Goal: Task Accomplishment & Management: Use online tool/utility

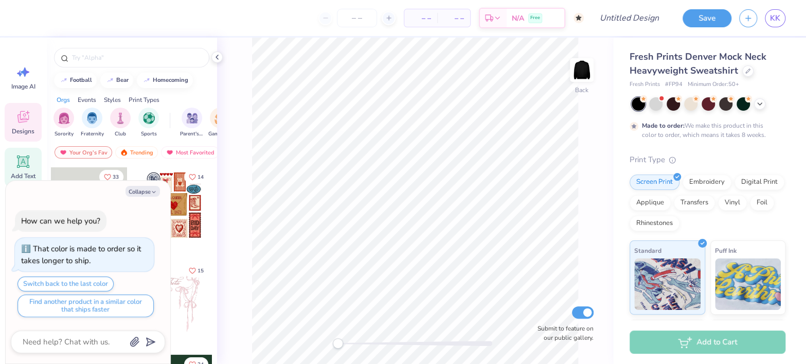
scroll to position [30, 0]
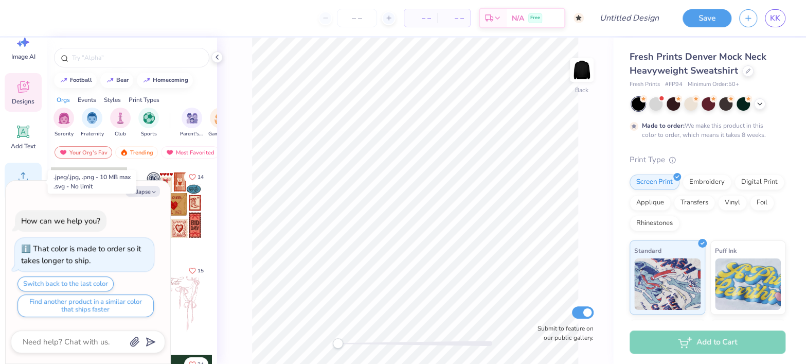
click at [23, 171] on icon at bounding box center [22, 176] width 15 height 15
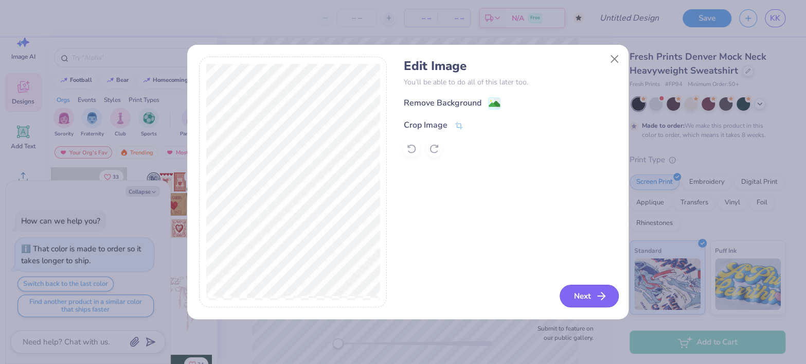
click at [563, 296] on button "Next" at bounding box center [589, 295] width 59 height 23
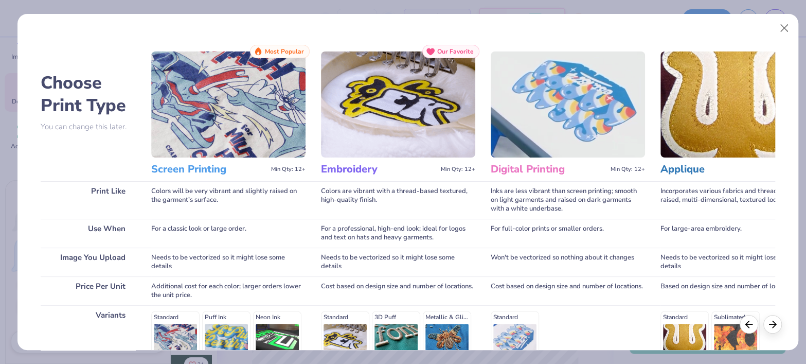
scroll to position [148, 0]
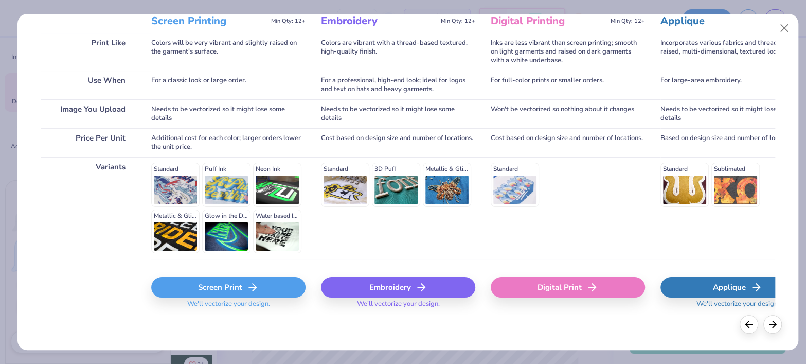
click at [228, 282] on div "Screen Print" at bounding box center [228, 287] width 154 height 21
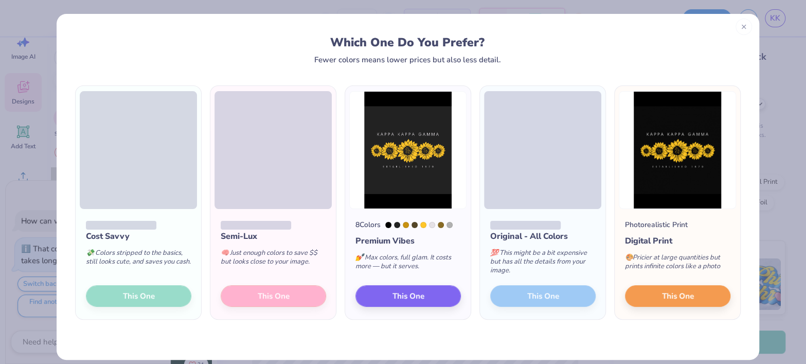
click at [738, 30] on div at bounding box center [744, 27] width 16 height 16
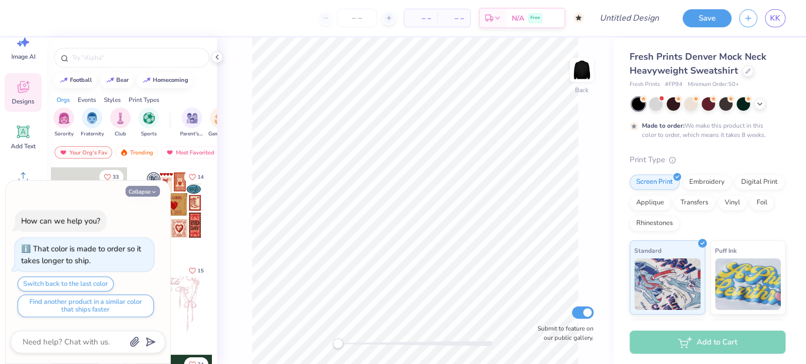
click at [151, 192] on icon "button" at bounding box center [154, 192] width 6 height 6
type textarea "x"
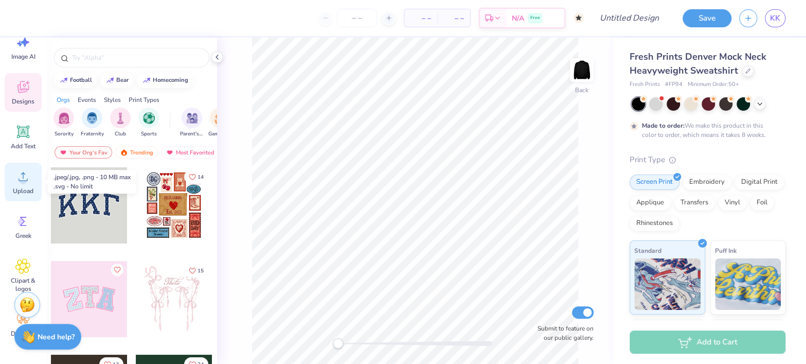
click at [13, 187] on span "Upload" at bounding box center [23, 191] width 21 height 8
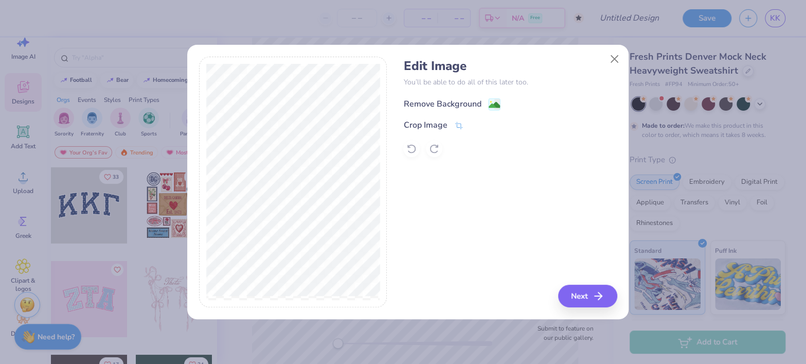
click at [419, 103] on div "Remove Background" at bounding box center [442, 104] width 78 height 12
click at [581, 293] on button "Next" at bounding box center [589, 295] width 59 height 23
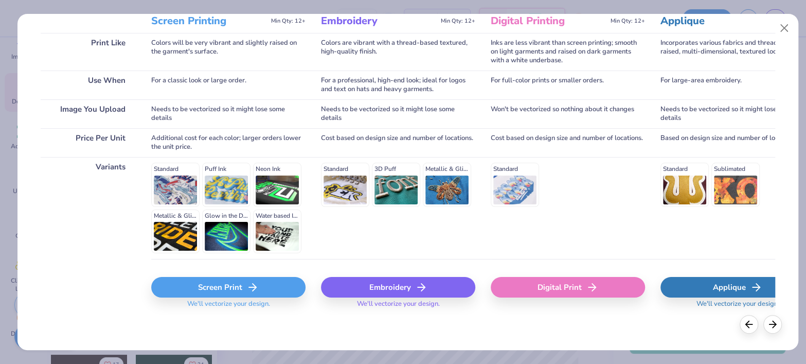
click at [211, 284] on div "Screen Print" at bounding box center [228, 287] width 154 height 21
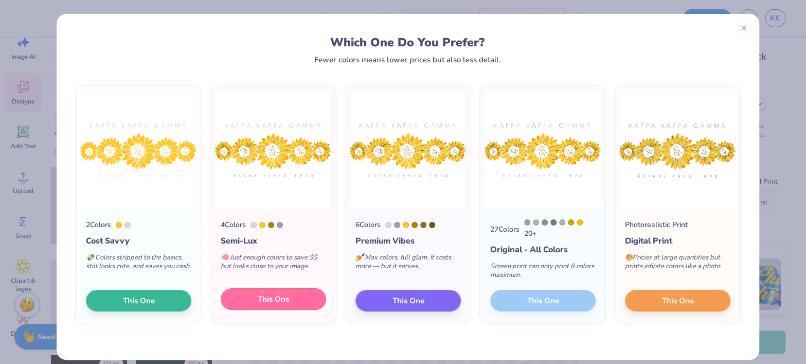
click at [258, 295] on span "This One" at bounding box center [274, 299] width 32 height 12
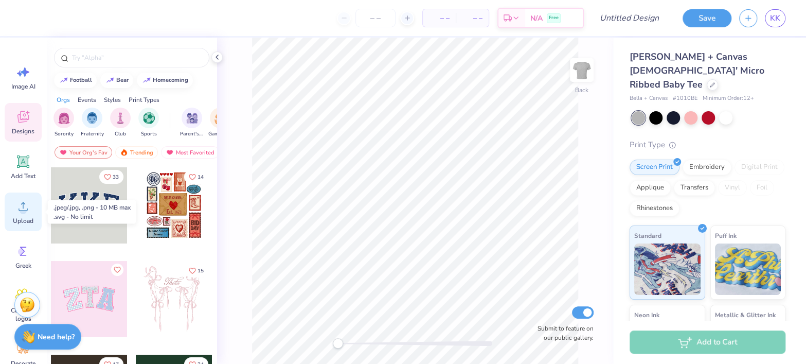
click at [21, 224] on span "Upload" at bounding box center [23, 221] width 21 height 8
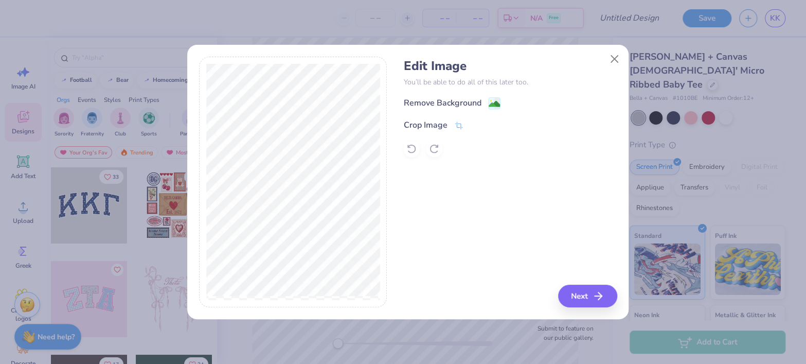
click at [436, 110] on div "Remove Background Crop Image" at bounding box center [509, 127] width 213 height 60
click at [432, 109] on div "Remove Background" at bounding box center [442, 104] width 78 height 12
click at [592, 296] on button "Next" at bounding box center [589, 295] width 59 height 23
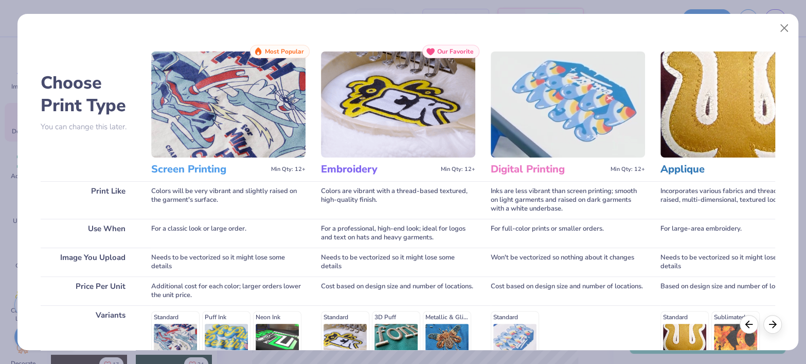
scroll to position [148, 0]
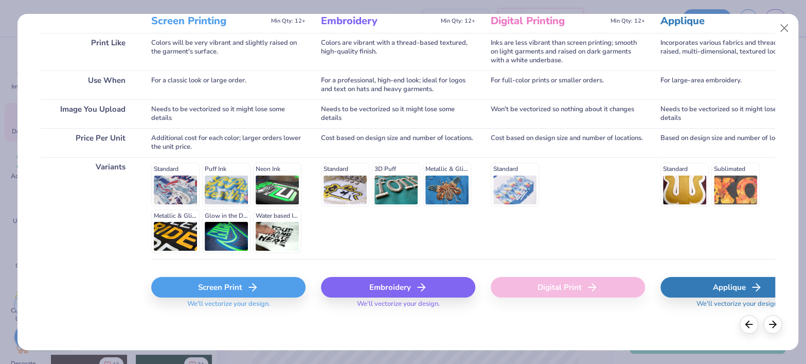
click at [245, 282] on div "Screen Print" at bounding box center [228, 287] width 154 height 21
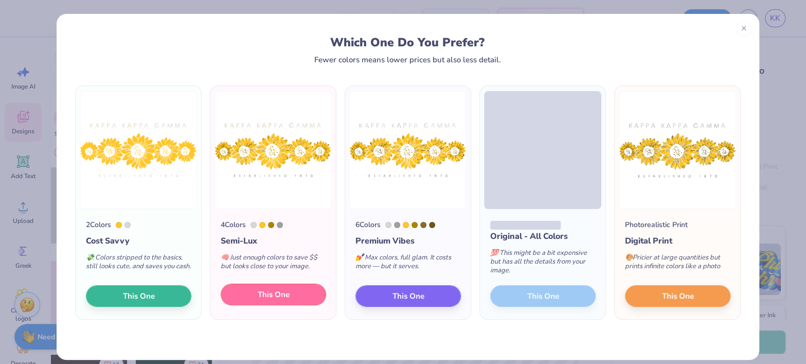
click at [242, 296] on button "This One" at bounding box center [273, 294] width 105 height 22
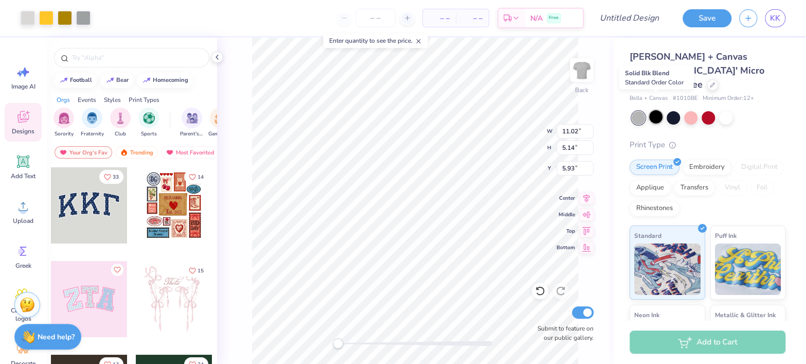
click at [653, 110] on div at bounding box center [655, 116] width 13 height 13
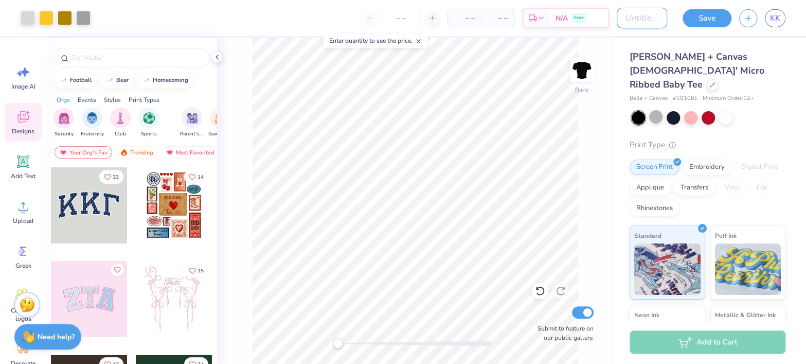
click at [628, 24] on input "Design Title" at bounding box center [642, 18] width 50 height 21
type input "Crop"
click at [702, 18] on button "Save" at bounding box center [707, 17] width 49 height 18
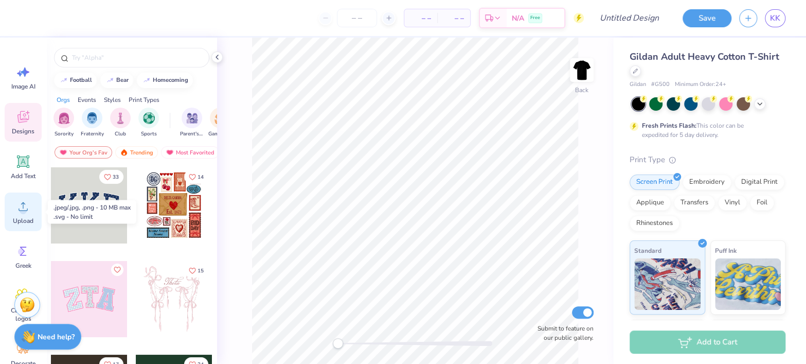
click at [20, 211] on icon at bounding box center [22, 206] width 15 height 15
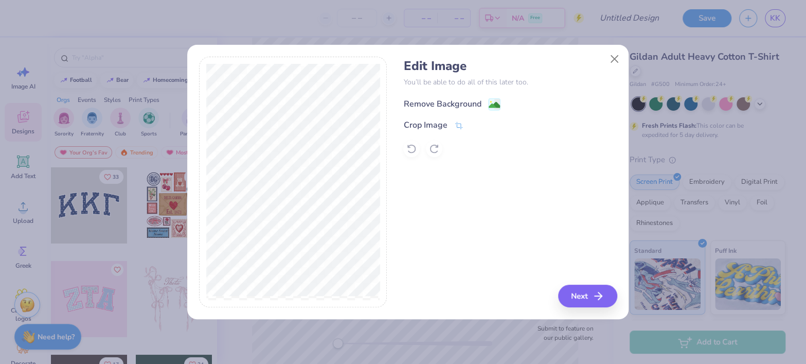
click at [458, 102] on div "Remove Background" at bounding box center [442, 104] width 78 height 12
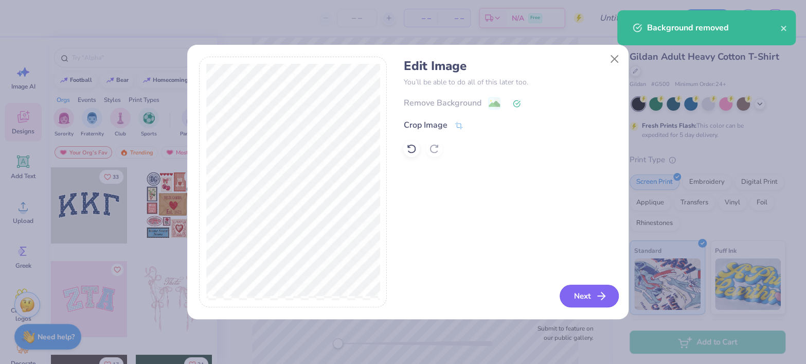
click at [581, 296] on button "Next" at bounding box center [589, 295] width 59 height 23
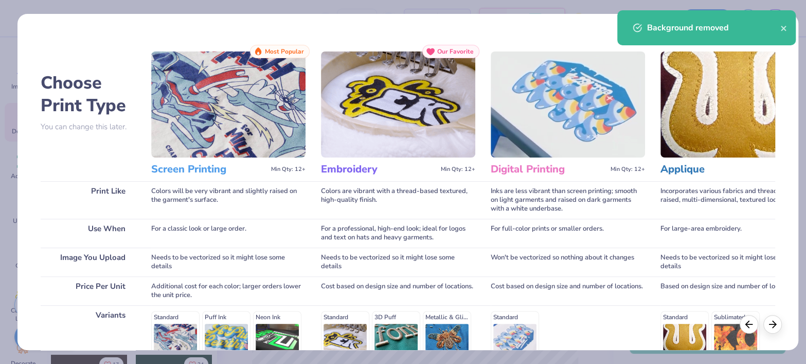
scroll to position [148, 0]
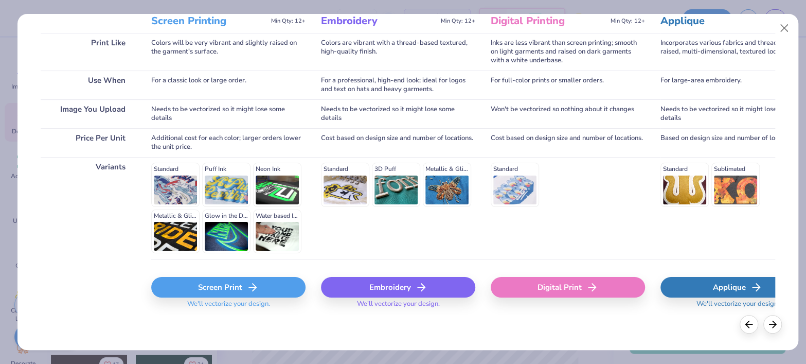
click at [242, 285] on div "Screen Print" at bounding box center [228, 287] width 154 height 21
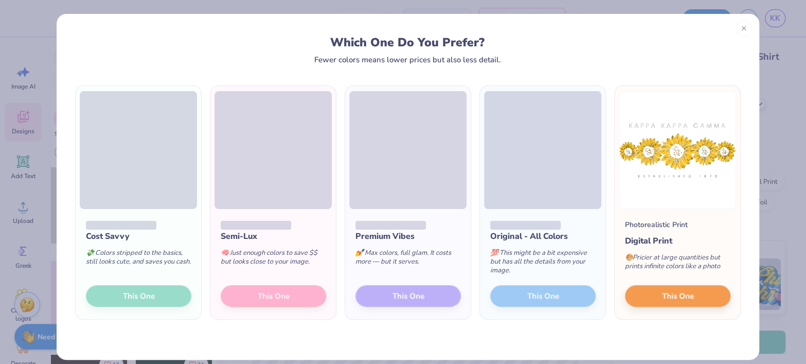
scroll to position [9, 0]
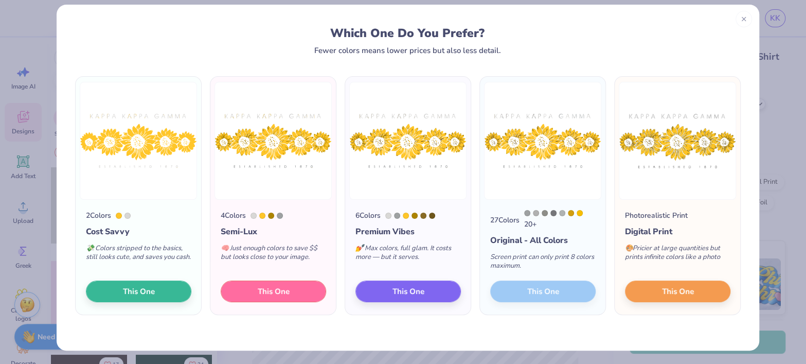
click at [258, 292] on span "This One" at bounding box center [274, 291] width 32 height 12
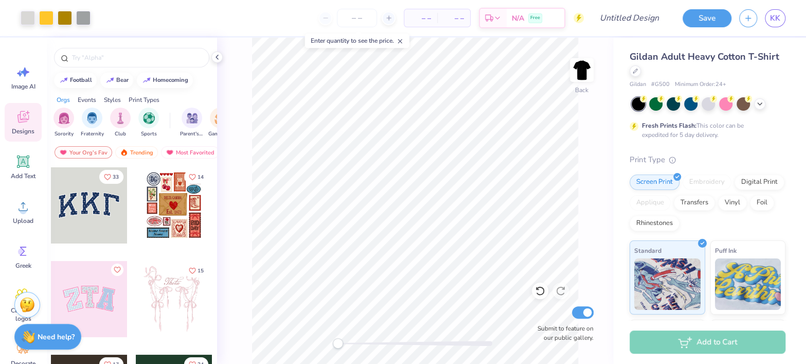
click at [419, 17] on span "– –" at bounding box center [420, 18] width 21 height 11
click at [376, 19] on input "number" at bounding box center [357, 18] width 40 height 19
click at [387, 18] on icon at bounding box center [388, 17] width 7 height 7
type input "12"
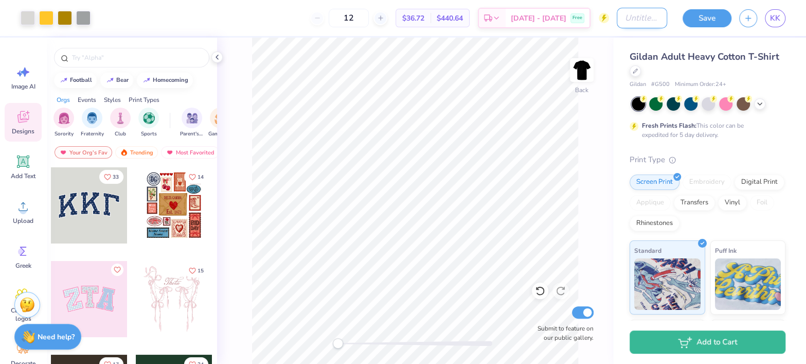
click at [646, 23] on input "Design Title" at bounding box center [642, 18] width 50 height 21
type input "tshirt"
click at [707, 19] on button "Save" at bounding box center [707, 17] width 49 height 18
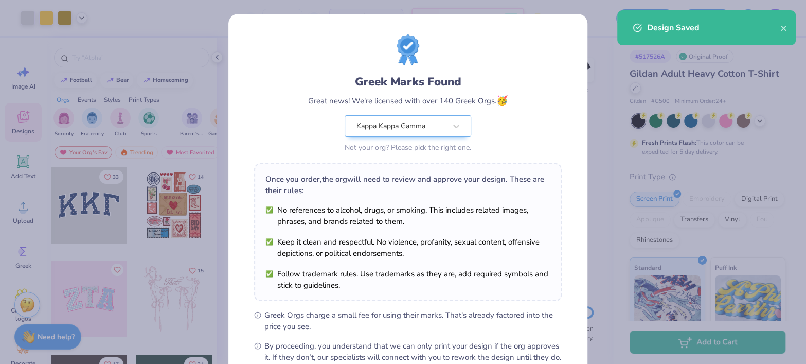
click at [382, 156] on div "Greek Marks Found Great news! We're licensed with over 140 Greek Orgs. 🥳 Kappa …" at bounding box center [408, 198] width 308 height 328
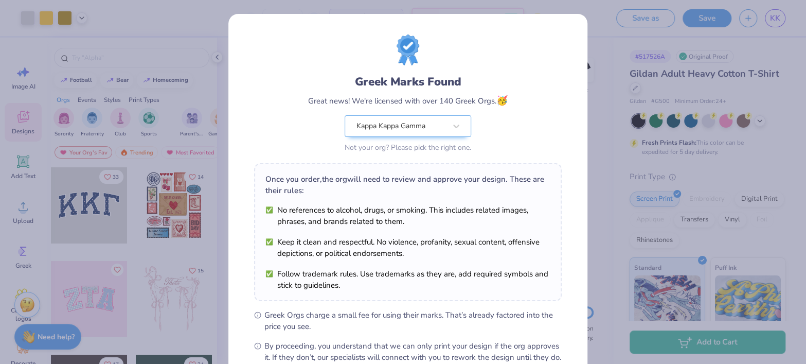
scroll to position [116, 0]
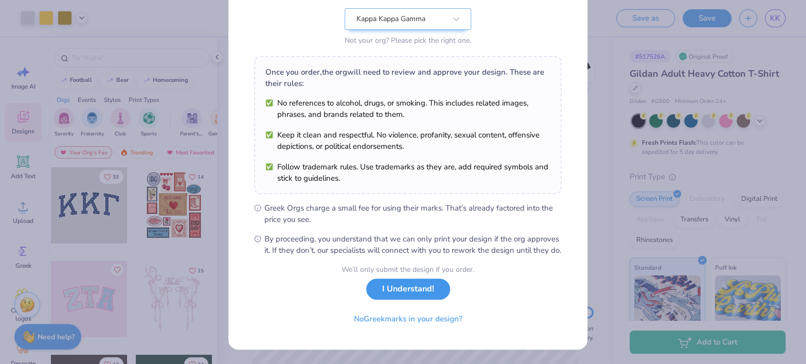
click at [391, 295] on button "I Understand!" at bounding box center [408, 288] width 84 height 21
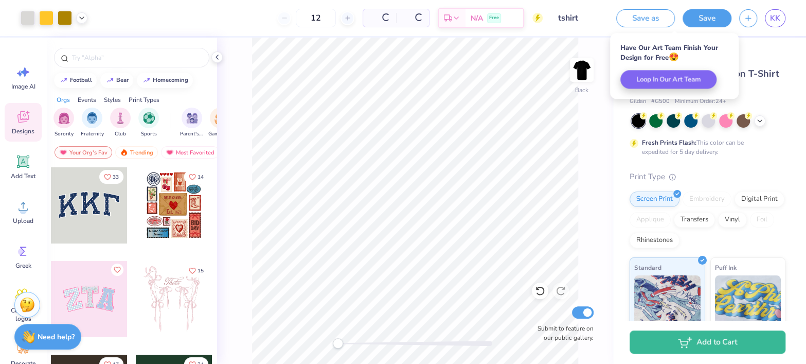
scroll to position [0, 0]
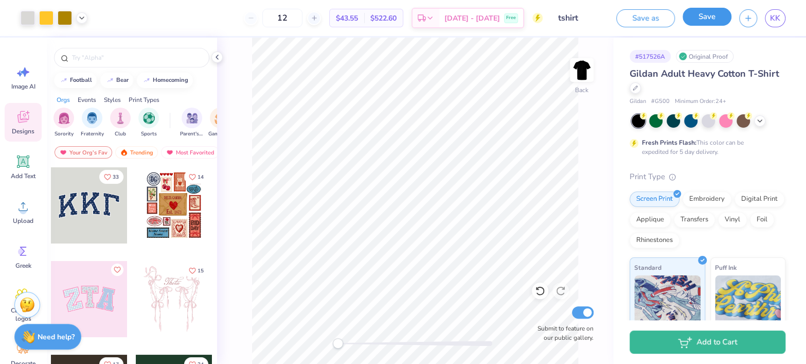
click at [692, 24] on button "Save" at bounding box center [707, 17] width 49 height 18
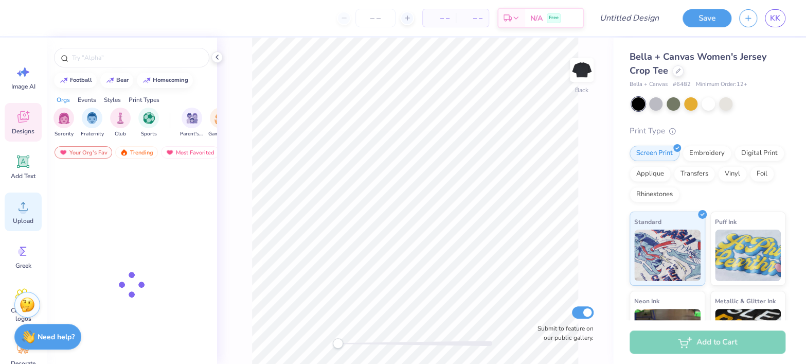
click at [29, 213] on icon at bounding box center [22, 206] width 15 height 15
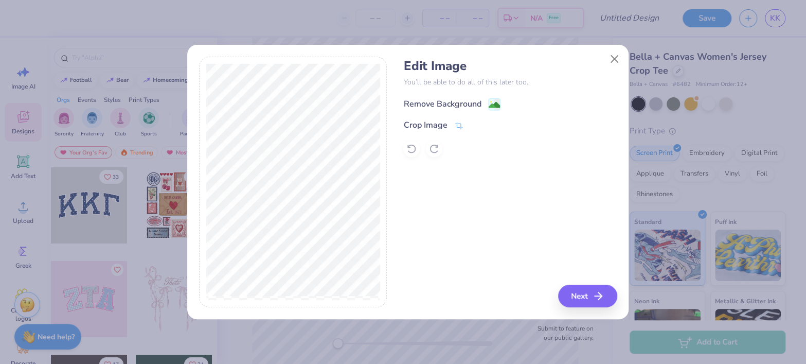
click at [424, 102] on div "Remove Background" at bounding box center [442, 104] width 78 height 12
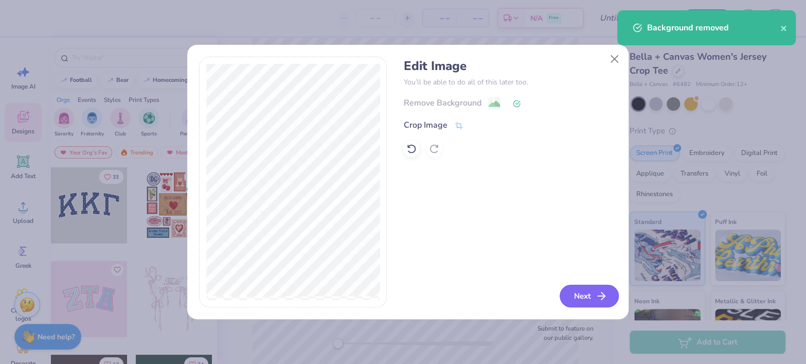
click at [595, 290] on icon "button" at bounding box center [601, 296] width 12 height 12
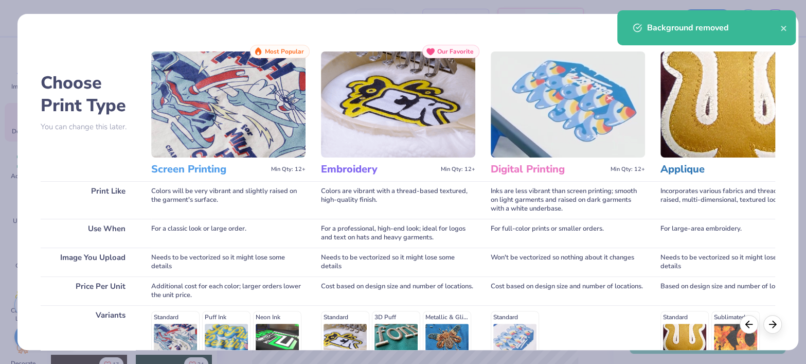
scroll to position [148, 0]
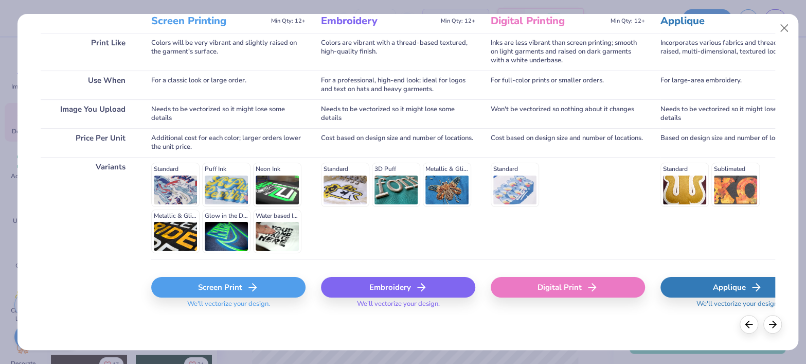
click at [236, 293] on div "Screen Print" at bounding box center [228, 287] width 154 height 21
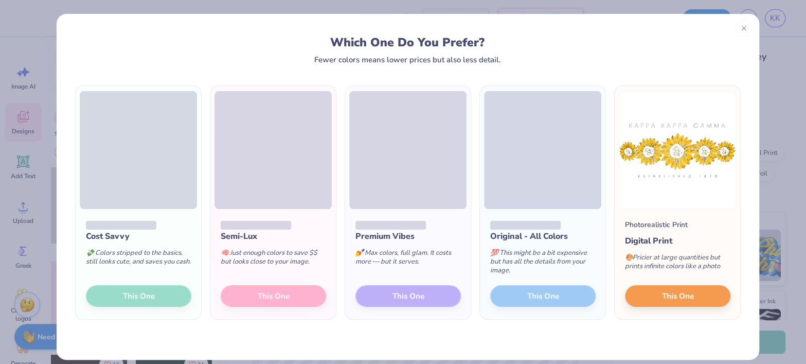
click at [236, 293] on div "Semi-Lux 🧠 Just enough colors to save $$ but looks close to your image. This One" at bounding box center [273, 264] width 126 height 110
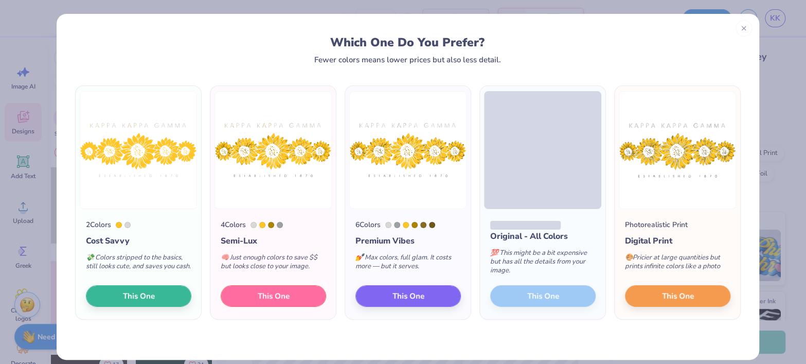
click at [236, 293] on button "This One" at bounding box center [273, 296] width 105 height 22
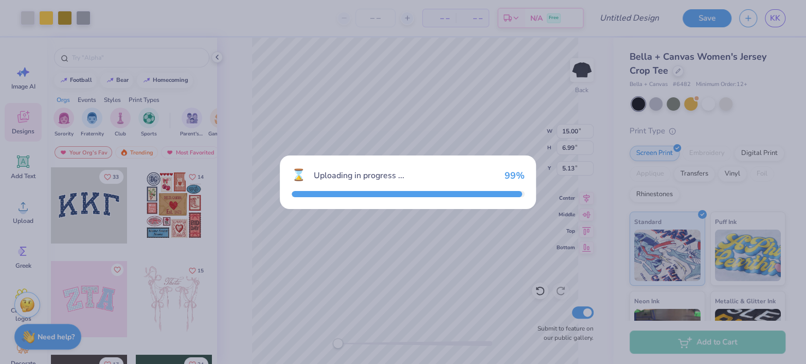
click at [236, 293] on div "⌛ Uploading in progress ... 99 %" at bounding box center [403, 182] width 806 height 364
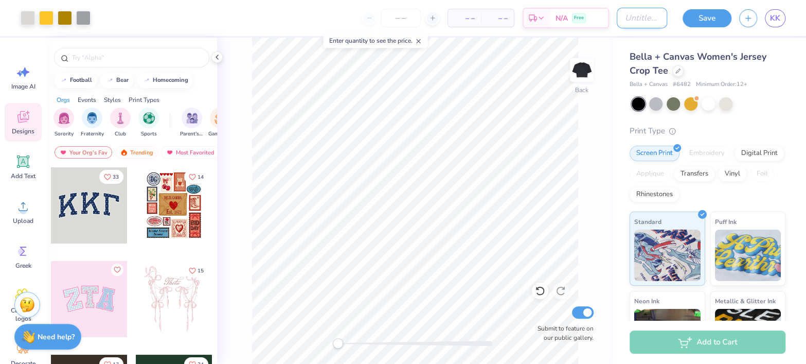
click at [633, 15] on input "Design Title" at bounding box center [642, 18] width 50 height 21
type input "j"
type input "tee"
click at [435, 20] on icon at bounding box center [432, 17] width 7 height 7
type input "12"
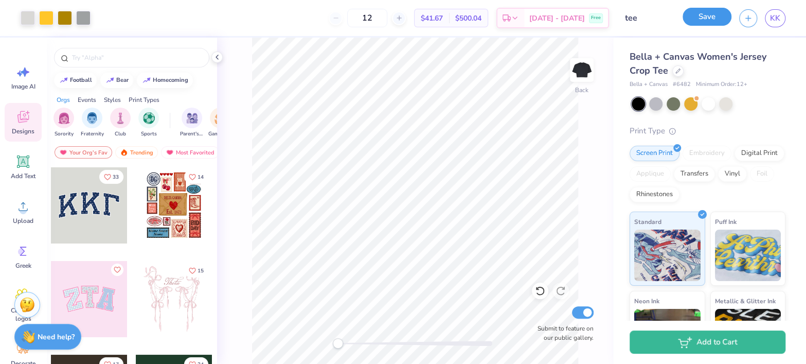
click at [697, 16] on button "Save" at bounding box center [707, 17] width 49 height 18
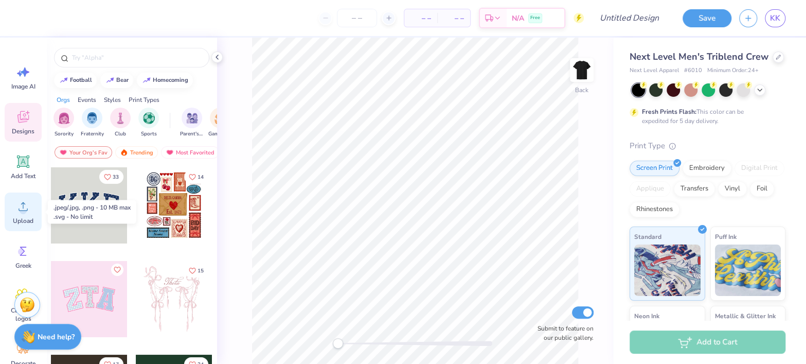
click at [31, 197] on div "Upload" at bounding box center [23, 211] width 37 height 39
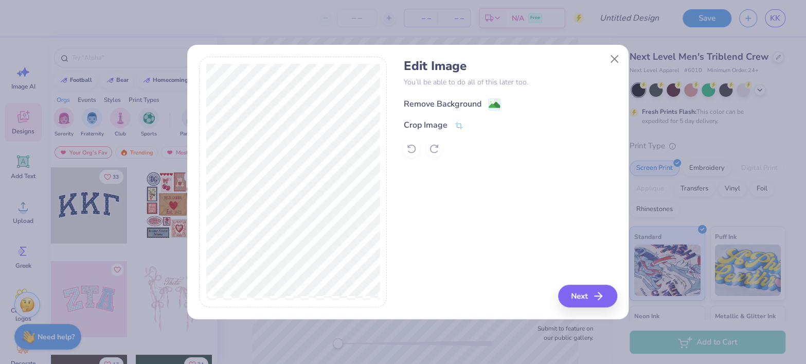
click at [434, 101] on div "Remove Background" at bounding box center [442, 104] width 78 height 12
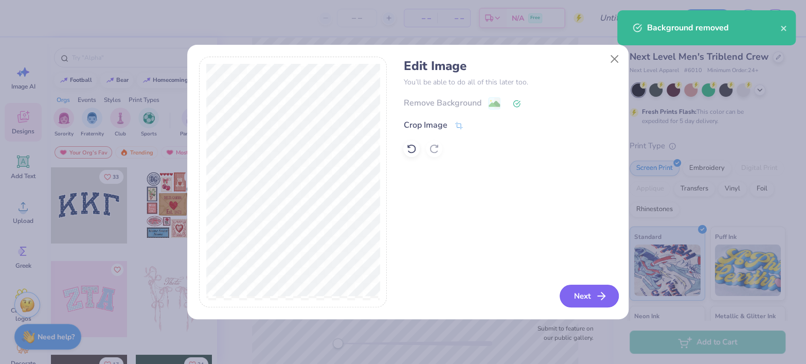
click at [585, 293] on button "Next" at bounding box center [589, 295] width 59 height 23
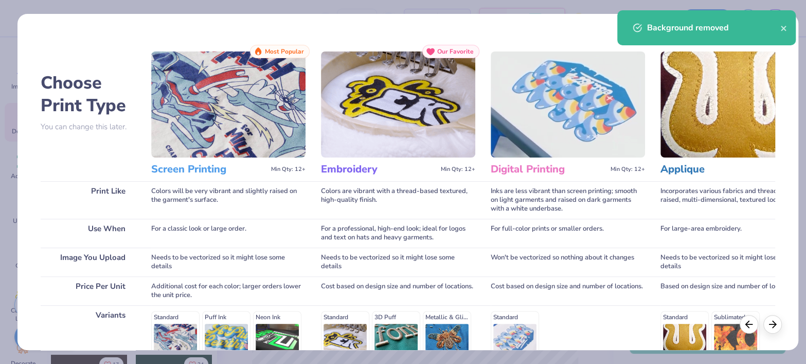
scroll to position [148, 0]
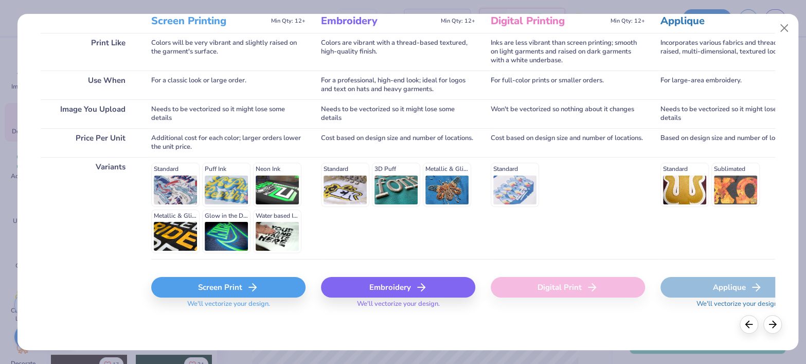
click at [222, 279] on div "Screen Print" at bounding box center [228, 287] width 154 height 21
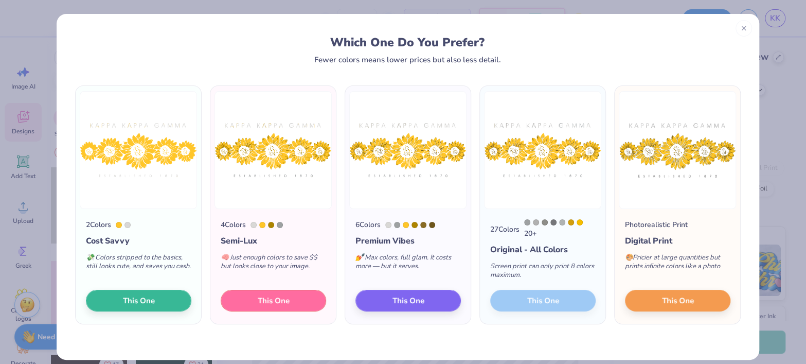
click at [275, 302] on span "This One" at bounding box center [274, 301] width 32 height 12
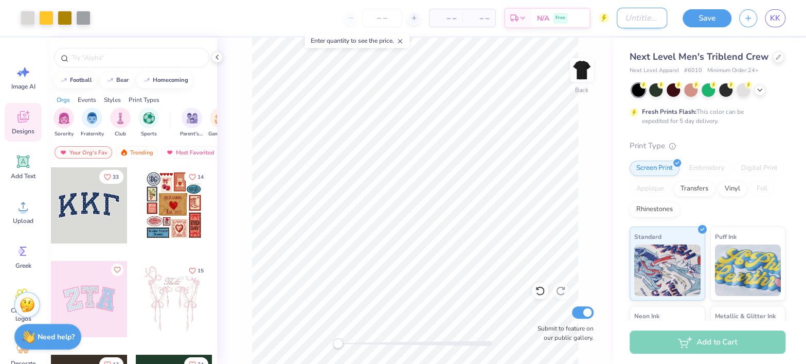
click at [637, 19] on input "Design Title" at bounding box center [642, 18] width 50 height 21
type input "tshir"
click at [411, 20] on icon at bounding box center [413, 17] width 7 height 7
type input "12"
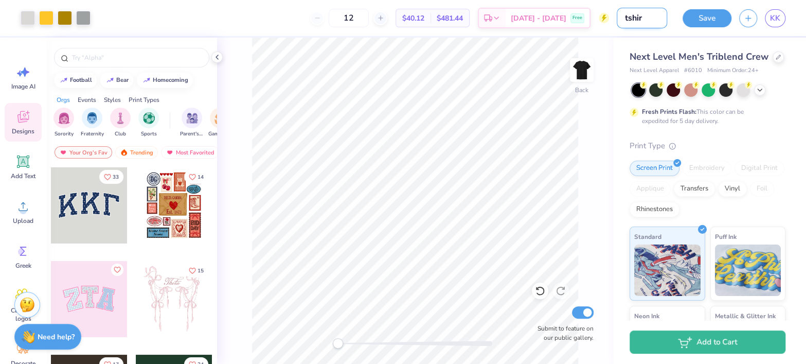
click at [620, 22] on input "tshir" at bounding box center [642, 18] width 50 height 21
type input "shirt"
click at [694, 13] on button "Save" at bounding box center [707, 17] width 49 height 18
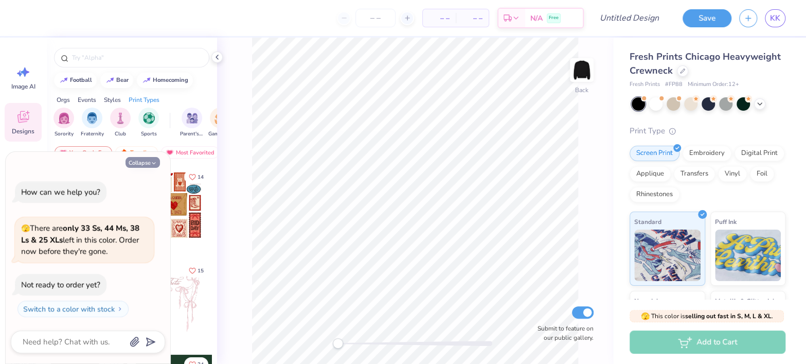
click at [152, 157] on button "Collapse" at bounding box center [143, 162] width 34 height 11
type textarea "x"
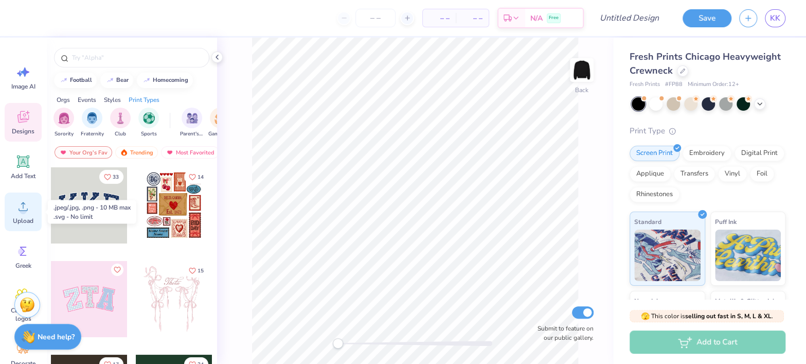
click at [19, 212] on icon at bounding box center [22, 206] width 15 height 15
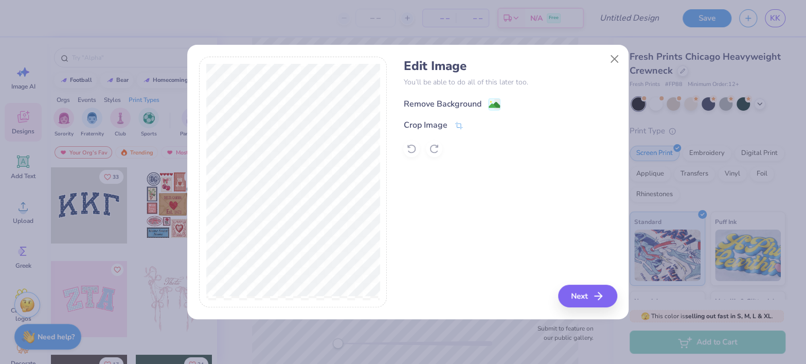
click at [416, 107] on div "Remove Background" at bounding box center [442, 104] width 78 height 12
click at [587, 286] on button "Next" at bounding box center [589, 295] width 59 height 23
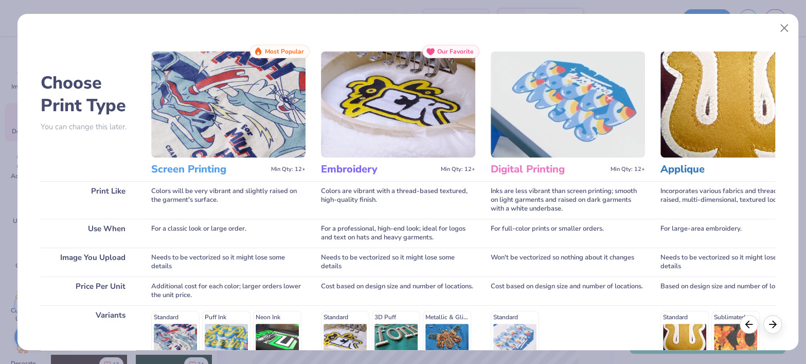
scroll to position [148, 0]
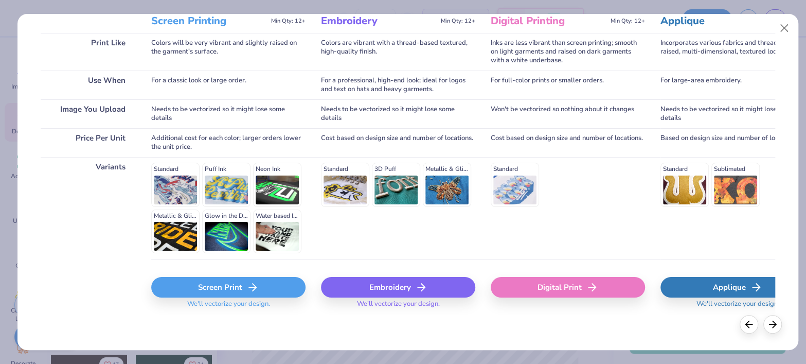
click at [234, 292] on div "Screen Print" at bounding box center [228, 287] width 154 height 21
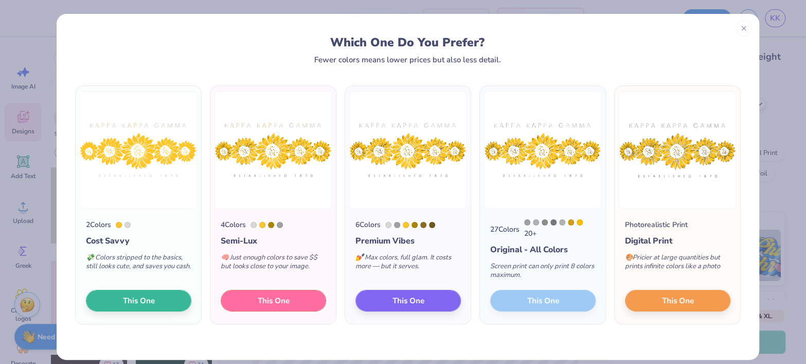
click at [234, 292] on button "This One" at bounding box center [273, 301] width 105 height 22
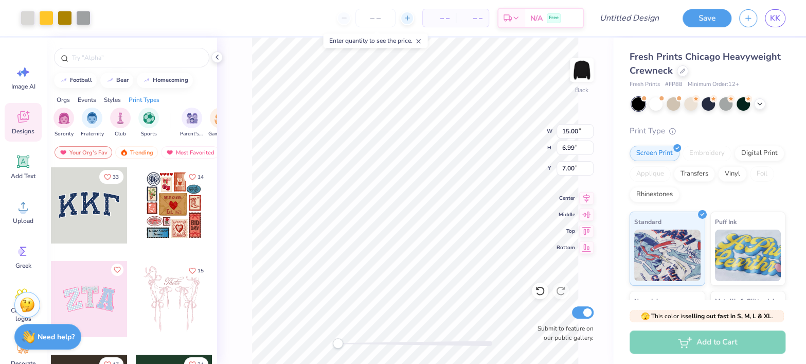
click at [407, 19] on icon at bounding box center [407, 17] width 7 height 7
type input "12"
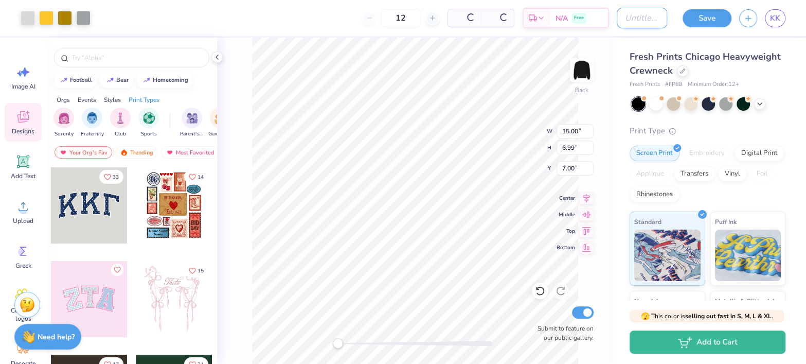
click at [606, 23] on div "Art colors 12 Per Item Total Est. Delivery N/A Free Design Title Save KK" at bounding box center [403, 18] width 806 height 36
type input "crew"
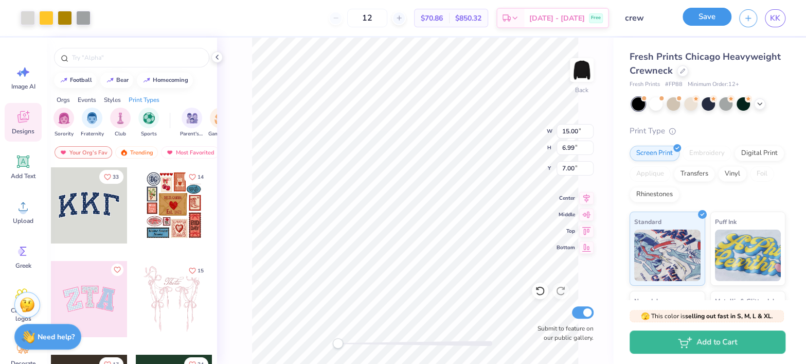
click at [715, 15] on button "Save" at bounding box center [707, 17] width 49 height 18
